Goal: Transaction & Acquisition: Book appointment/travel/reservation

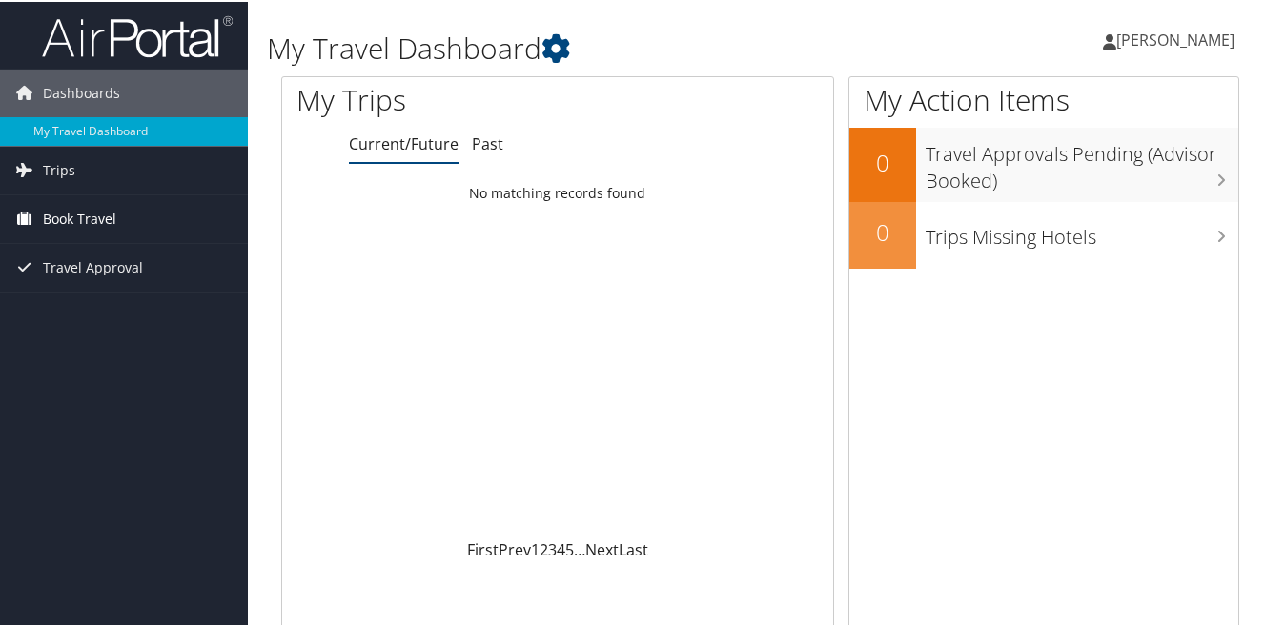
click at [72, 209] on span "Book Travel" at bounding box center [79, 218] width 73 height 48
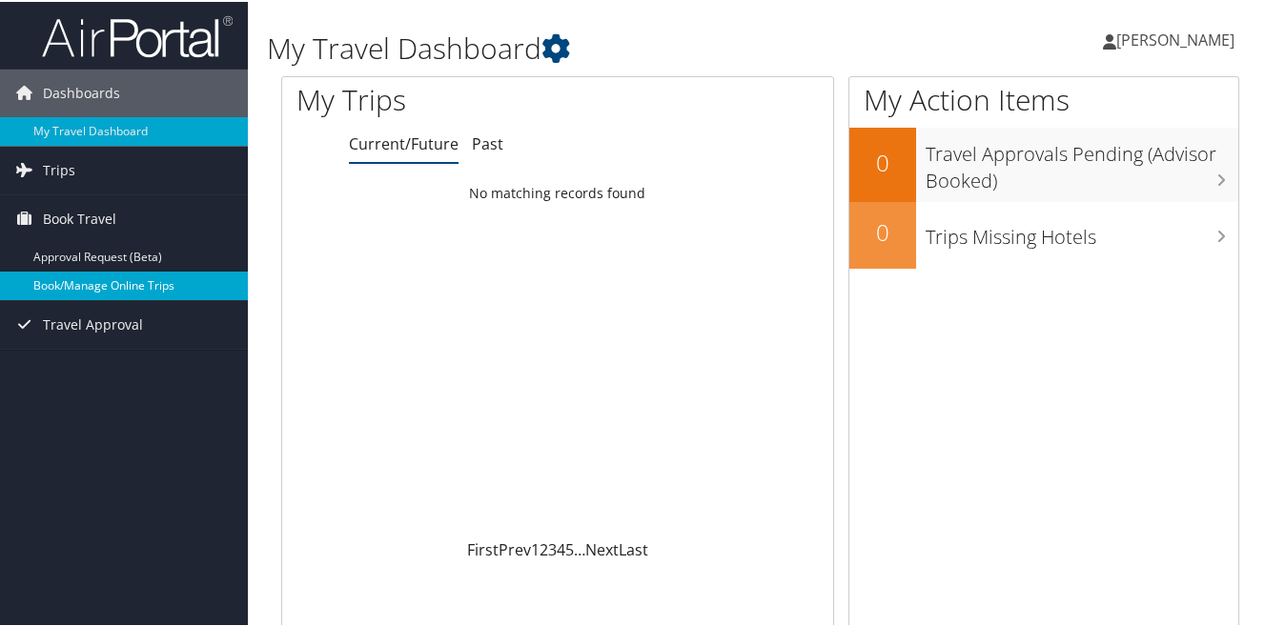
click at [98, 286] on link "Book/Manage Online Trips" at bounding box center [124, 284] width 248 height 29
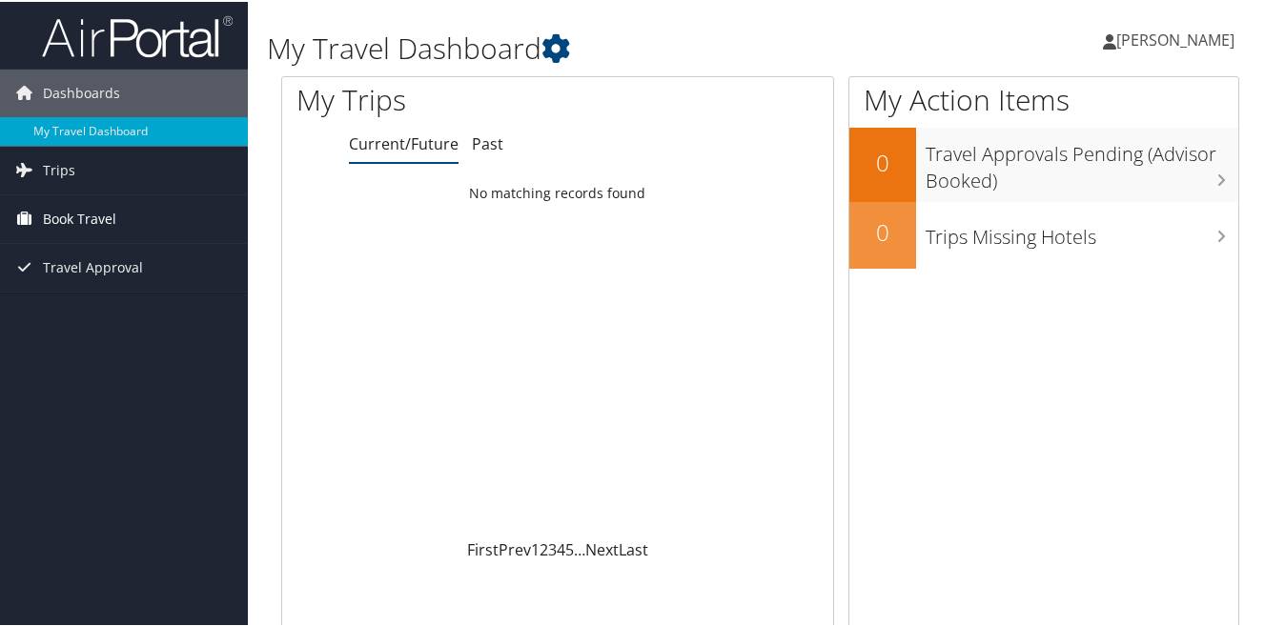
click at [105, 224] on span "Book Travel" at bounding box center [79, 218] width 73 height 48
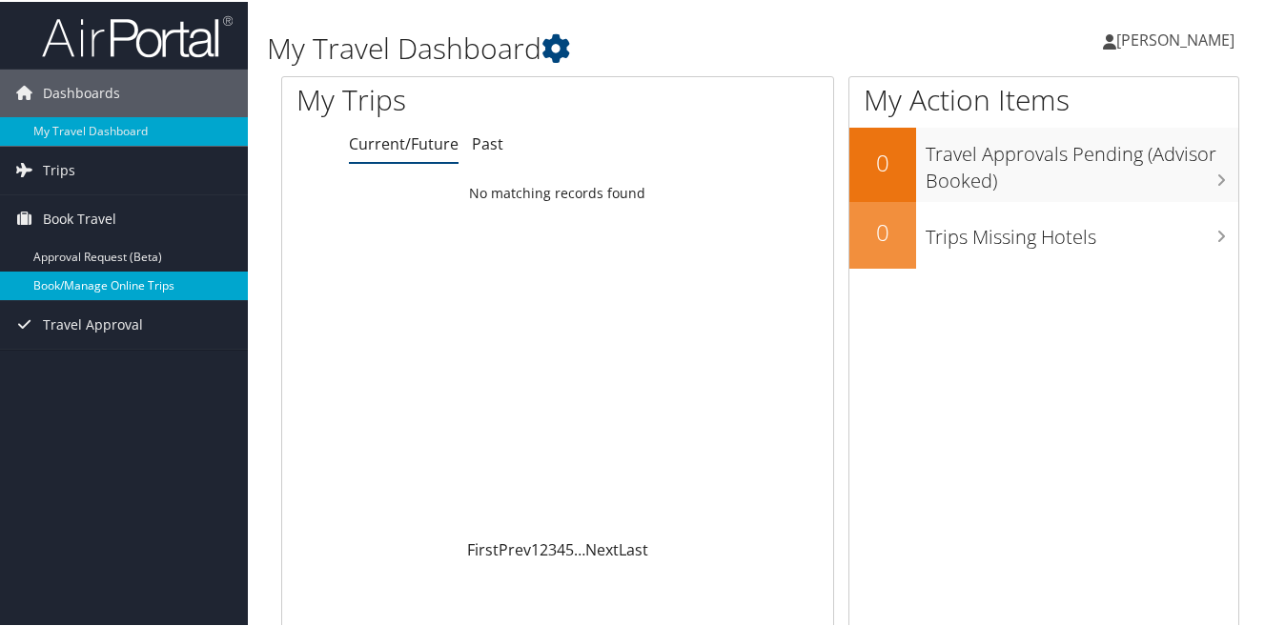
click at [103, 290] on link "Book/Manage Online Trips" at bounding box center [124, 284] width 248 height 29
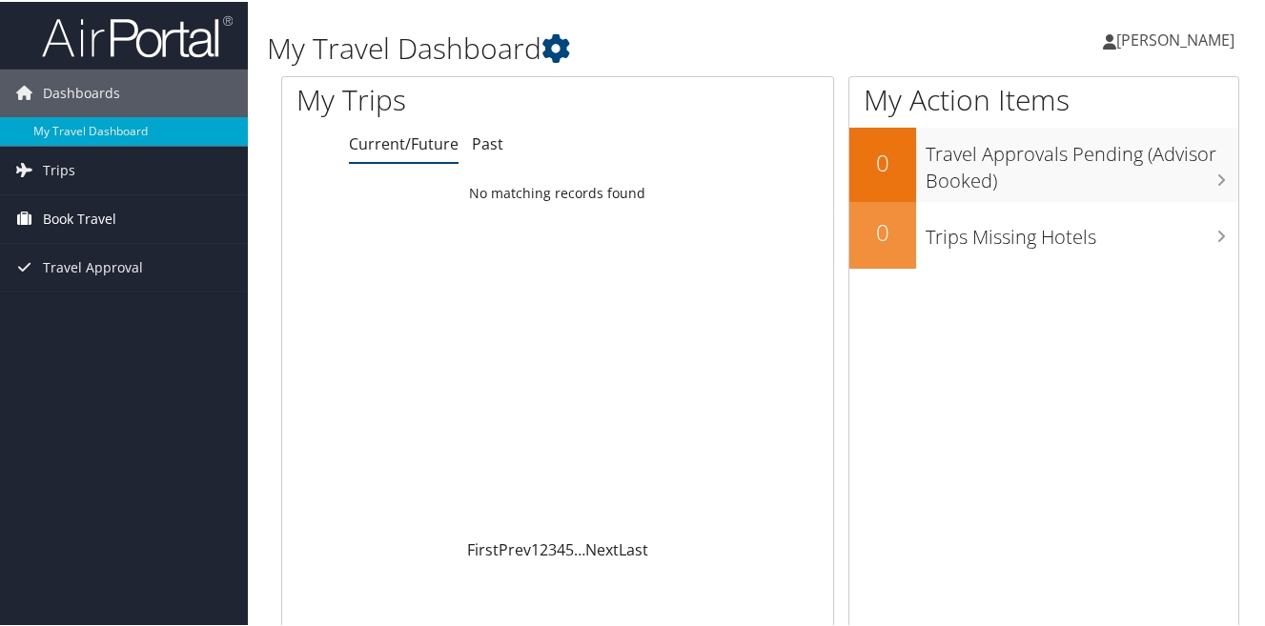
click at [114, 217] on span "Book Travel" at bounding box center [79, 218] width 73 height 48
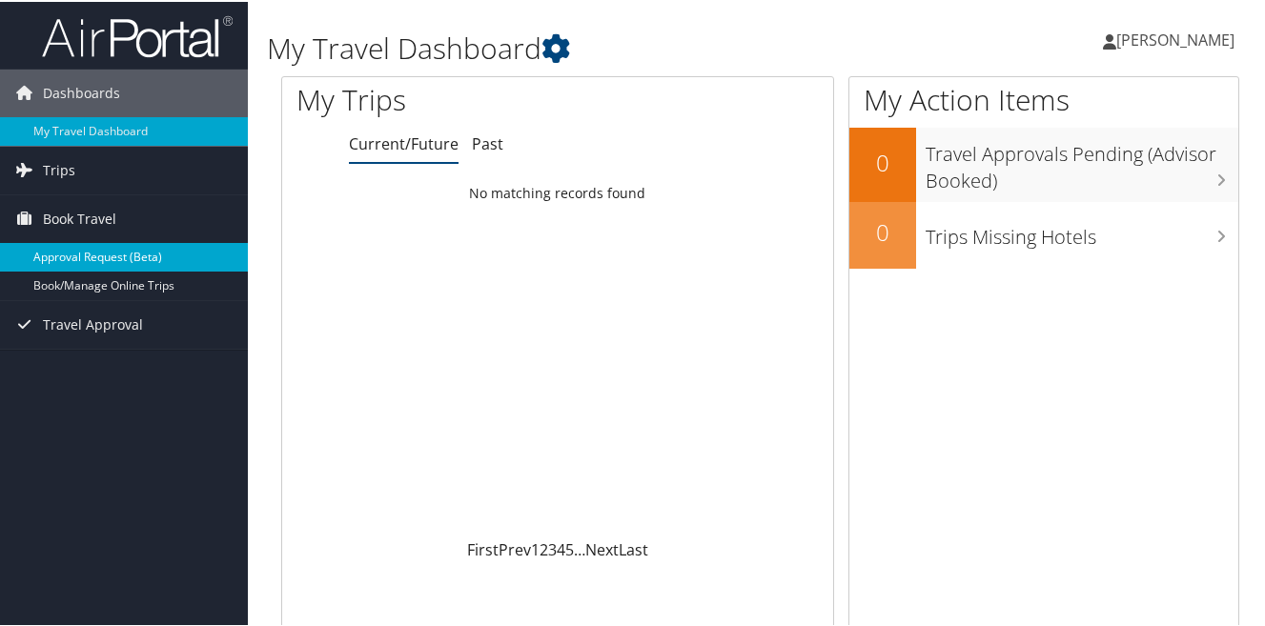
click at [117, 256] on link "Approval Request (Beta)" at bounding box center [124, 255] width 248 height 29
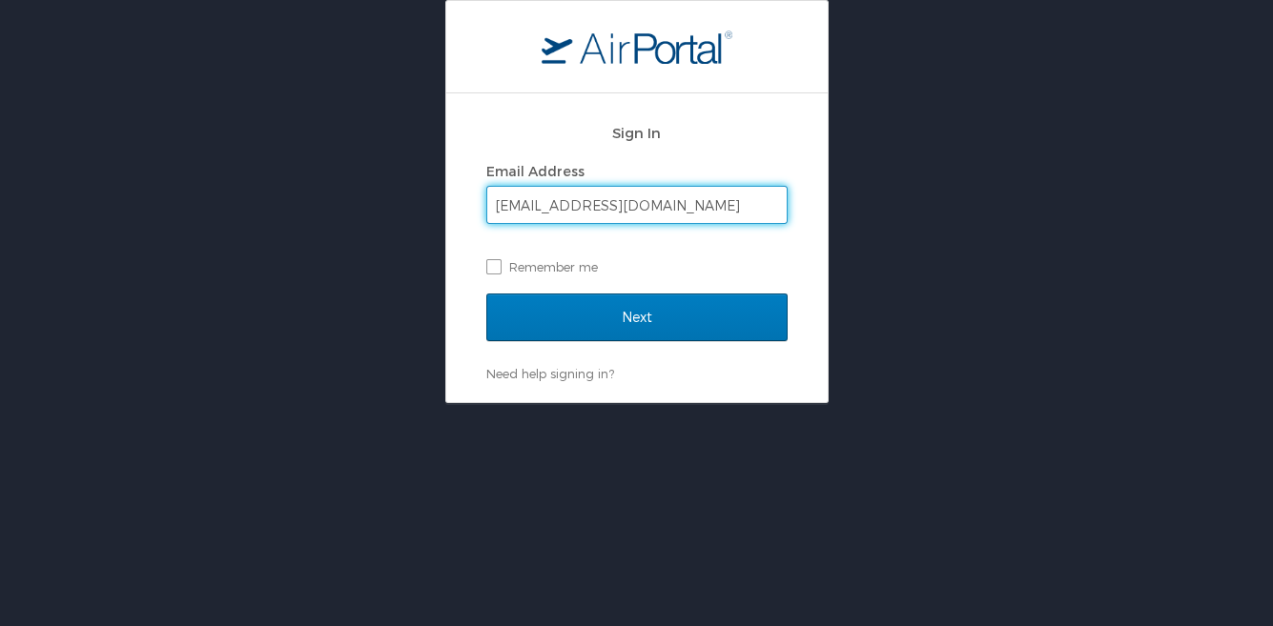
type input "[EMAIL_ADDRESS][DOMAIN_NAME]"
click at [486, 294] on input "Next" at bounding box center [636, 318] width 301 height 48
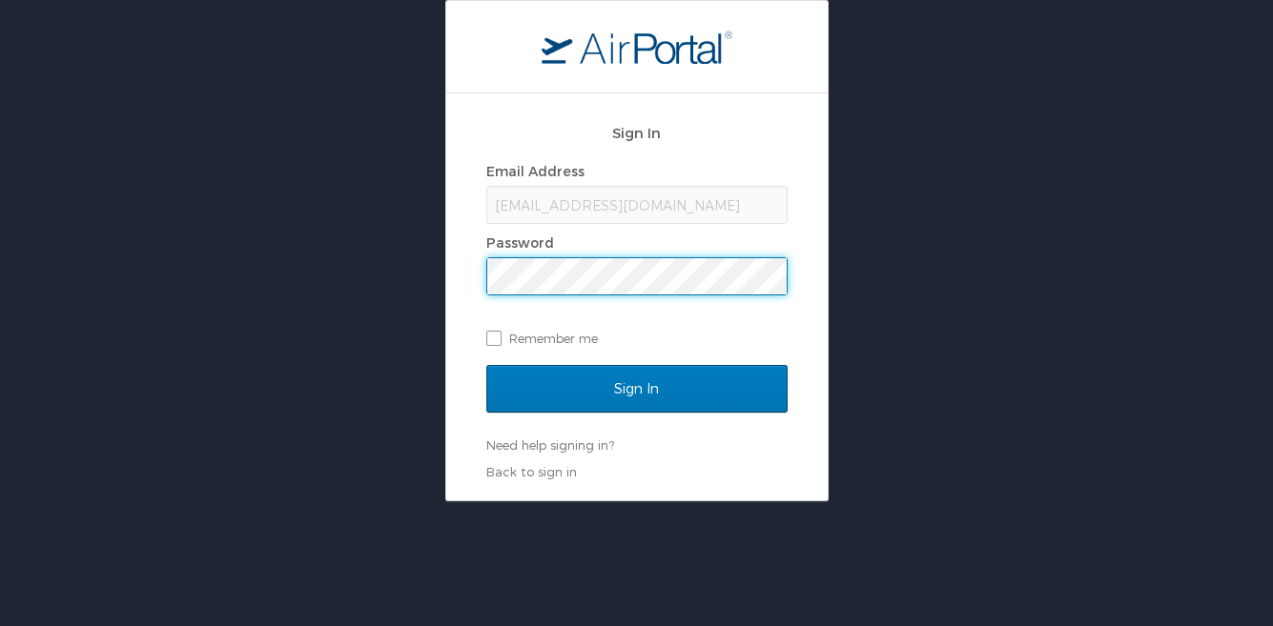
click at [486, 365] on input "Sign In" at bounding box center [636, 389] width 301 height 48
